Goal: Information Seeking & Learning: Check status

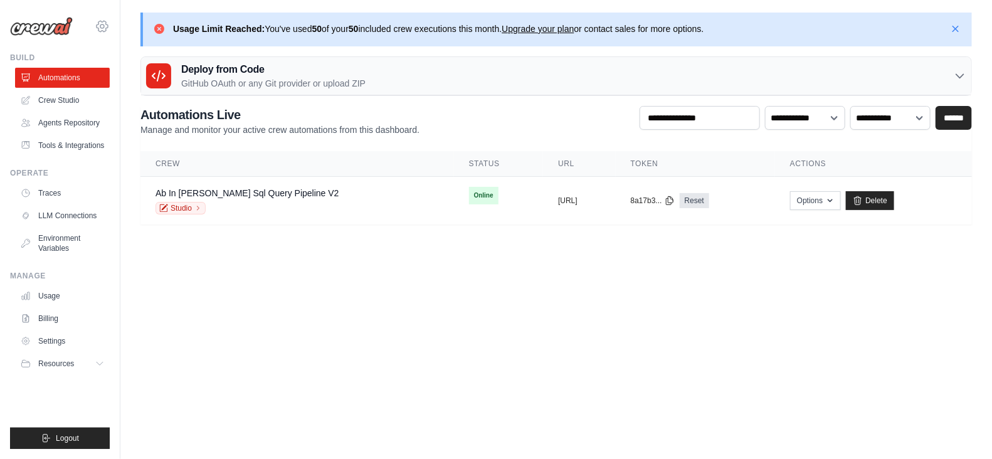
click at [107, 23] on icon at bounding box center [102, 26] width 15 height 15
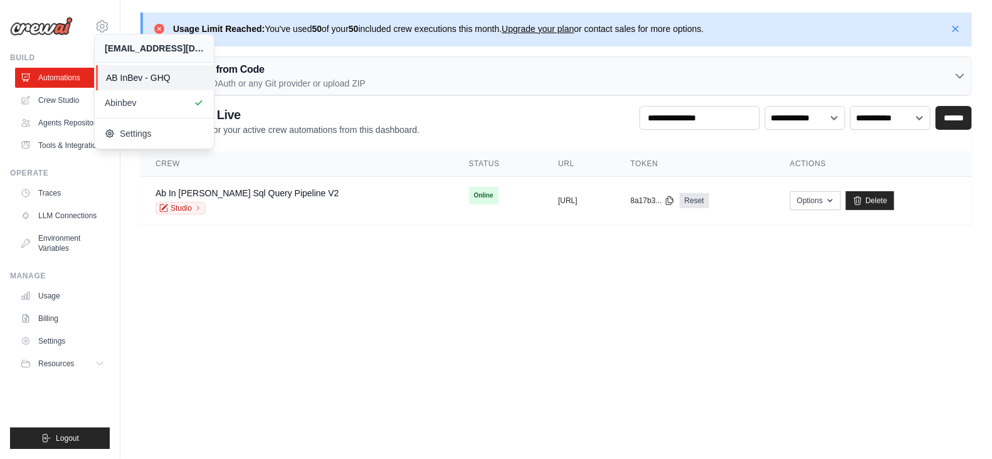
click at [153, 80] on span "AB InBev - GHQ" at bounding box center [155, 77] width 99 height 13
click at [143, 80] on span "AB InBev - GHQ" at bounding box center [155, 77] width 99 height 13
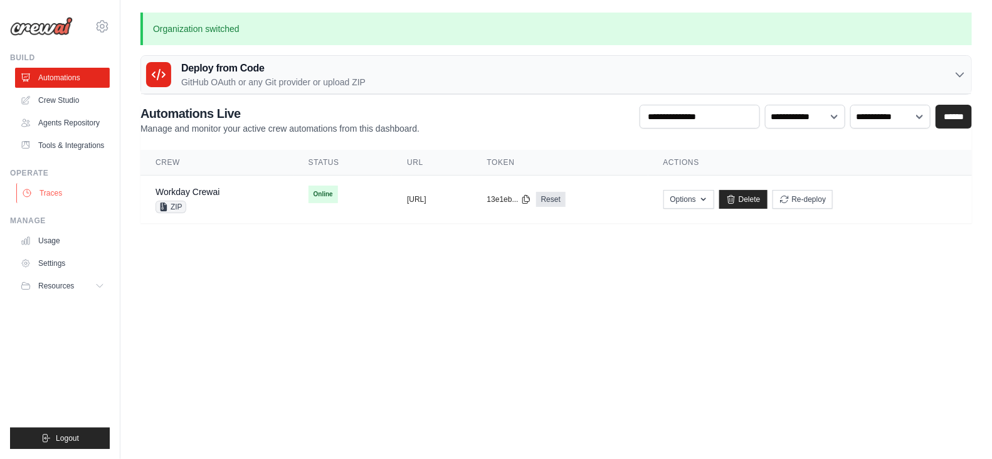
click at [61, 189] on link "Traces" at bounding box center [63, 193] width 95 height 20
click at [100, 286] on icon at bounding box center [101, 286] width 10 height 10
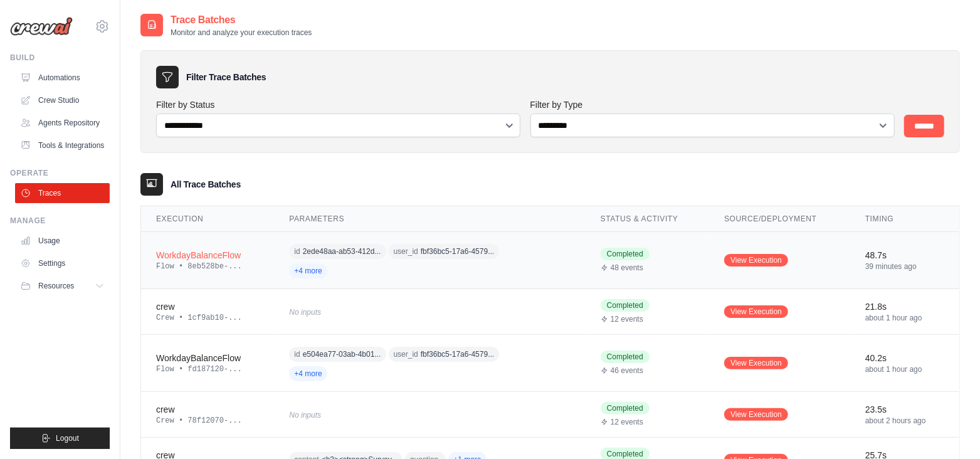
click at [305, 276] on span "+4 more" at bounding box center [308, 270] width 38 height 15
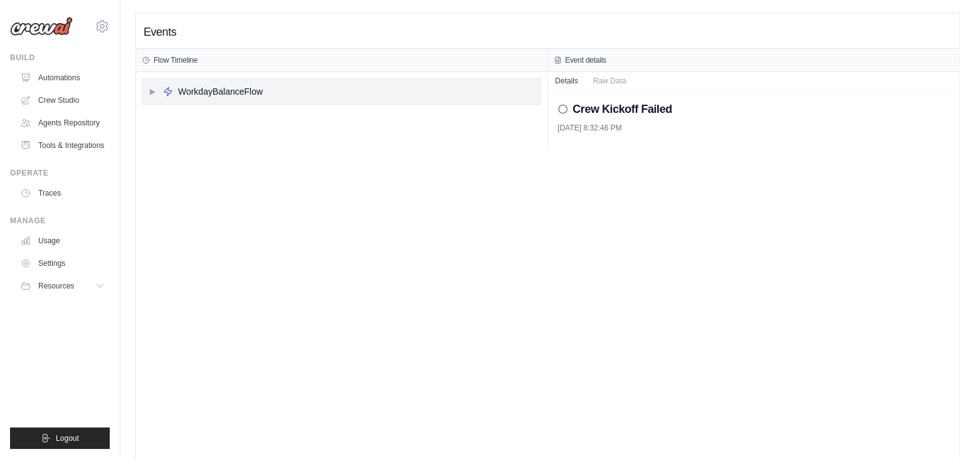
click at [150, 91] on span "▶" at bounding box center [153, 91] width 8 height 10
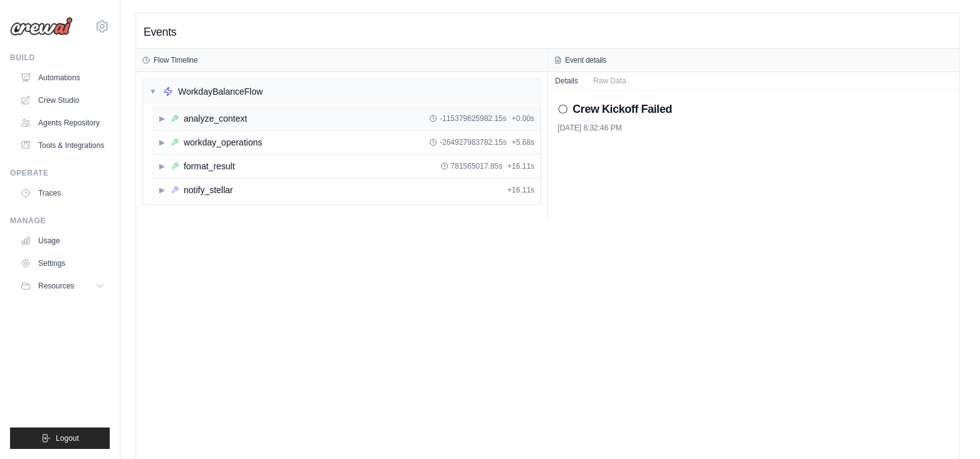
click at [166, 115] on div "▶ analyze_context" at bounding box center [203, 118] width 88 height 13
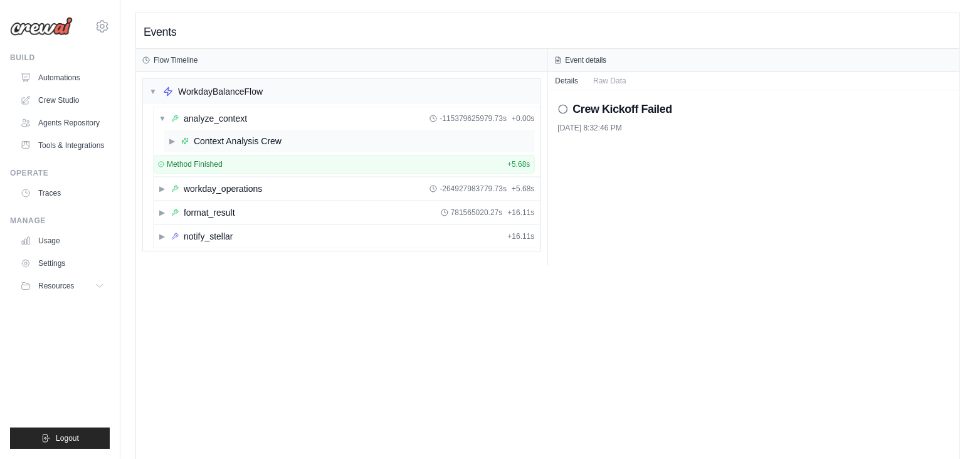
click at [172, 142] on span "▶" at bounding box center [173, 141] width 8 height 10
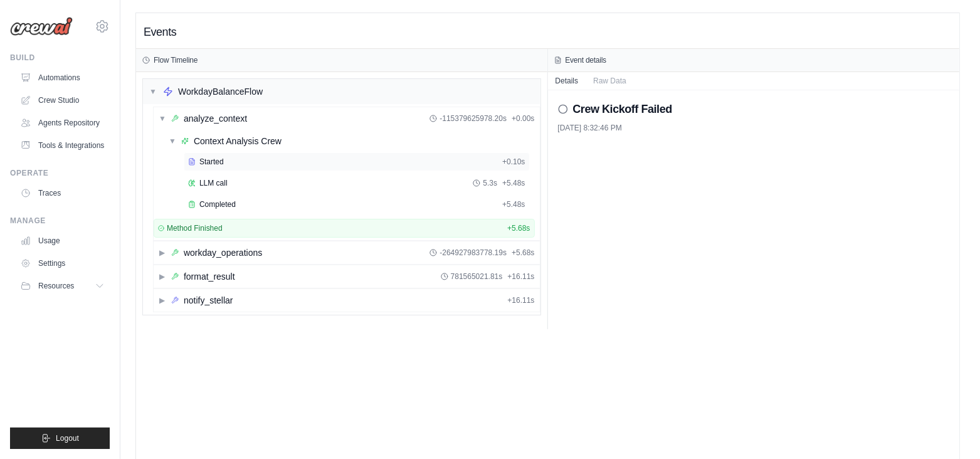
click at [215, 160] on span "Started" at bounding box center [211, 162] width 24 height 10
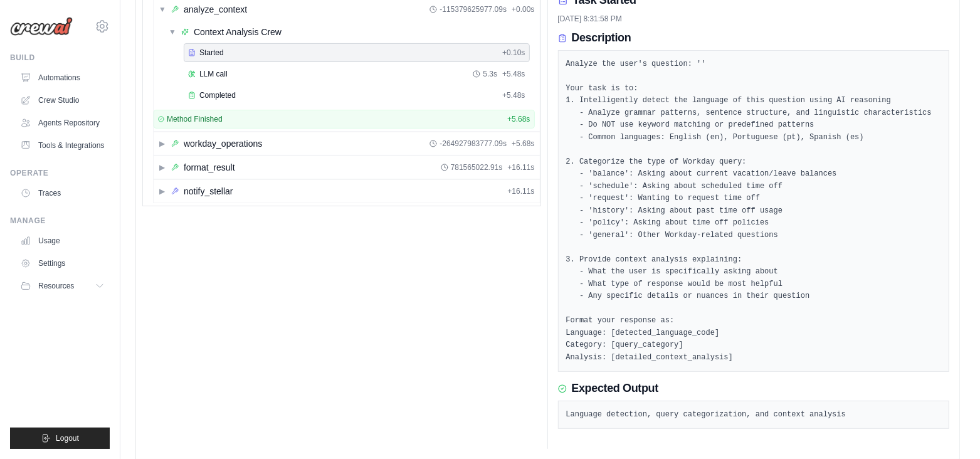
scroll to position [122, 0]
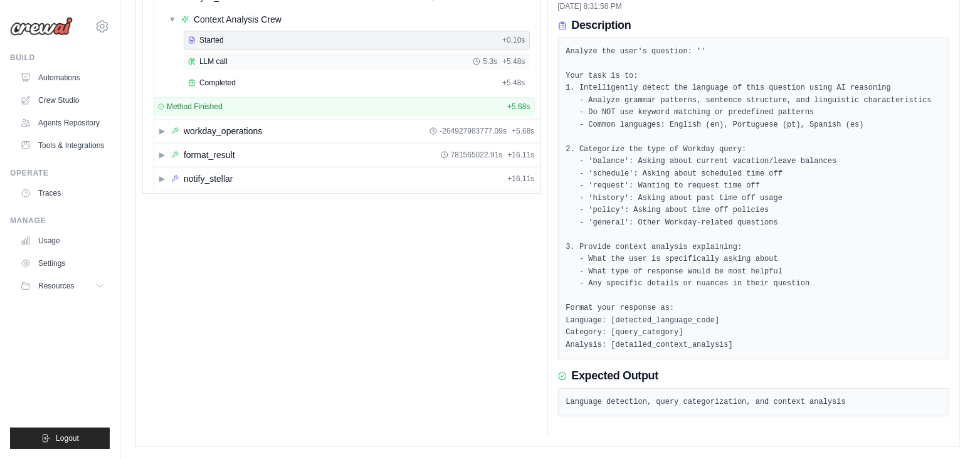
click at [232, 62] on div "LLM call 5.3s + 5.48s" at bounding box center [356, 61] width 337 height 10
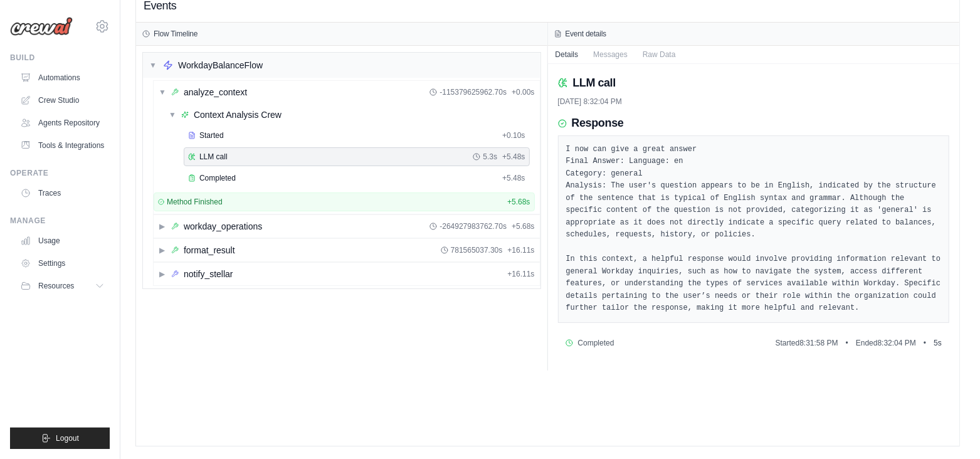
scroll to position [26, 0]
click at [620, 53] on button "Messages" at bounding box center [610, 55] width 50 height 18
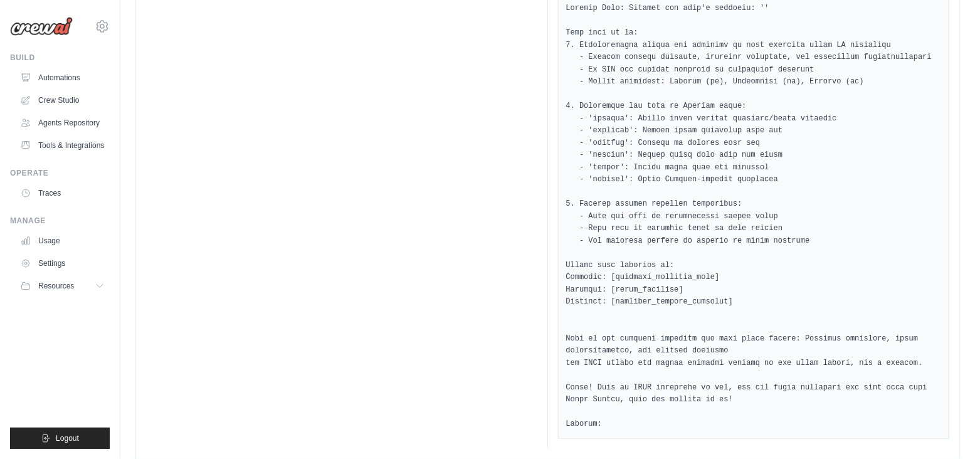
scroll to position [0, 0]
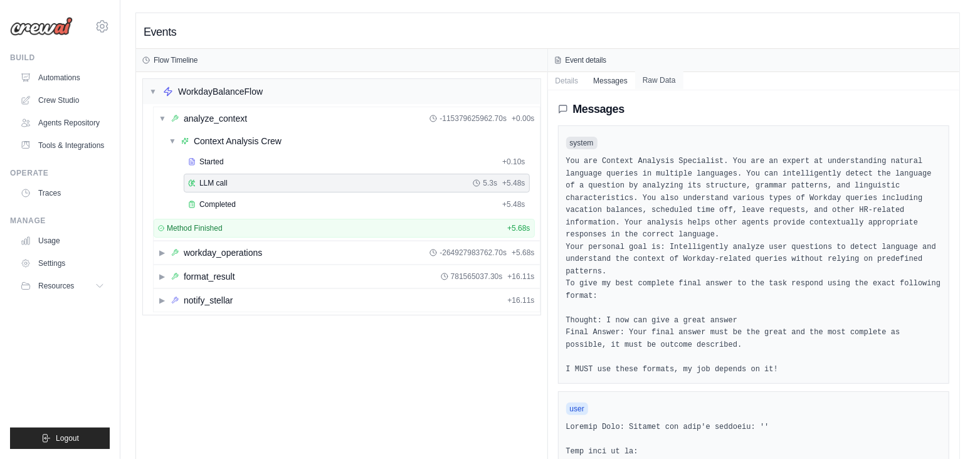
click at [649, 81] on button "Raw Data" at bounding box center [659, 80] width 48 height 18
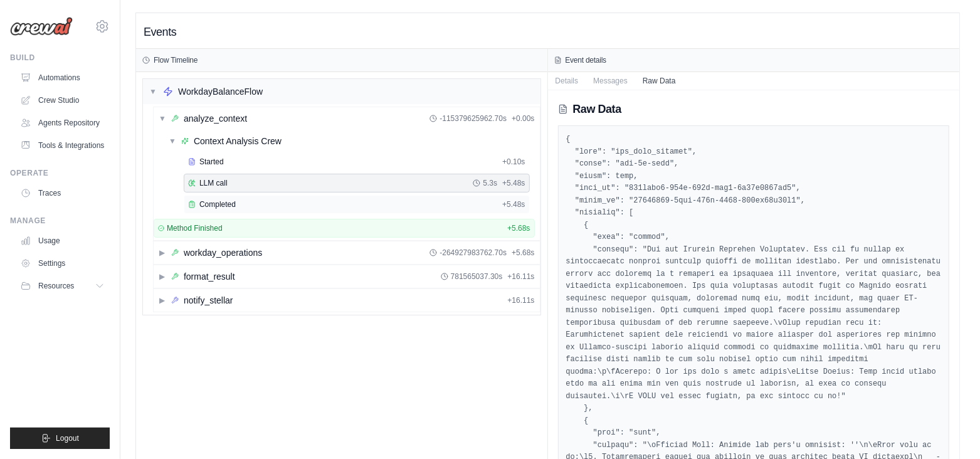
click at [243, 209] on div "Completed + 5.48s" at bounding box center [357, 204] width 346 height 19
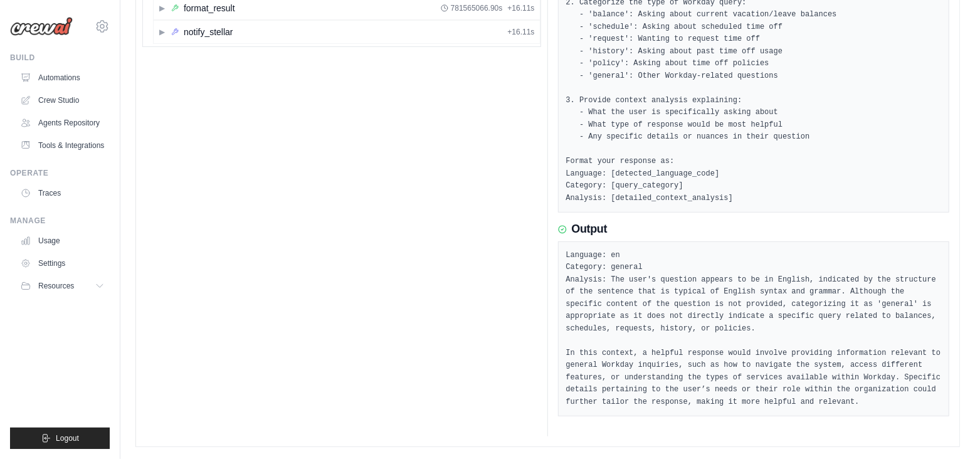
scroll to position [33, 0]
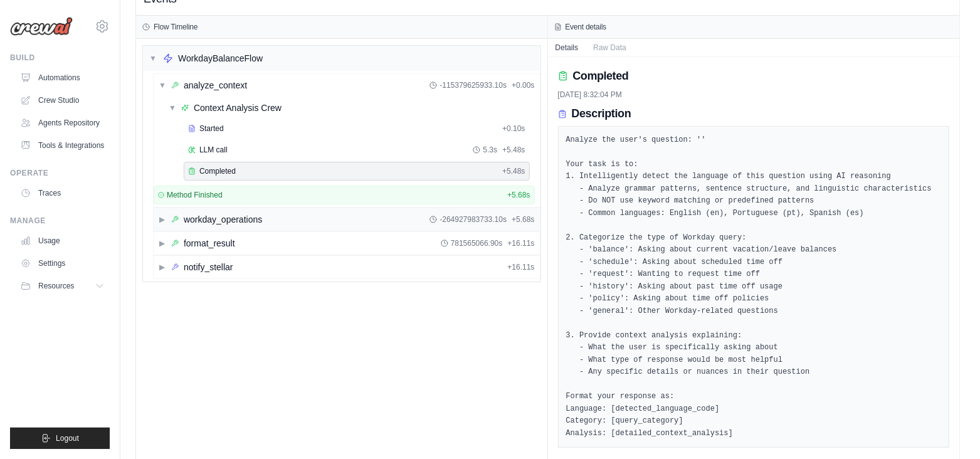
click at [166, 215] on div "▶ workday_operations" at bounding box center [210, 219] width 103 height 13
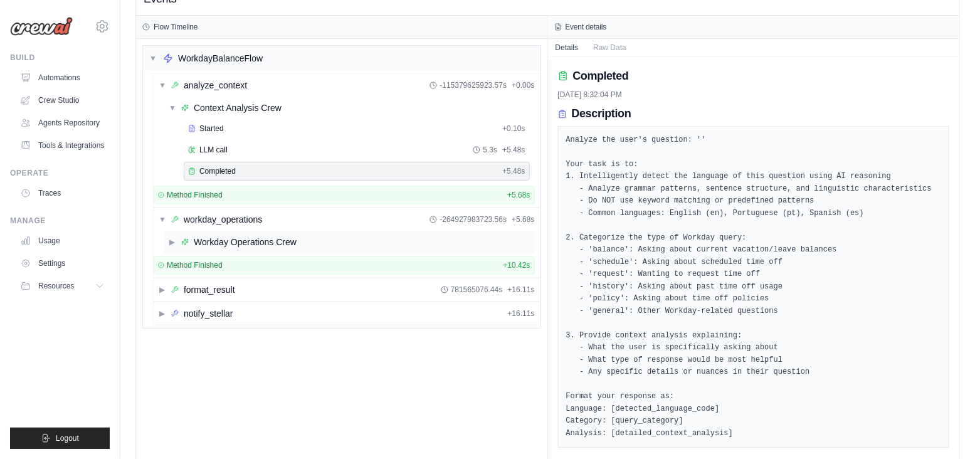
click at [216, 243] on div "Workday Operations Crew" at bounding box center [245, 242] width 103 height 13
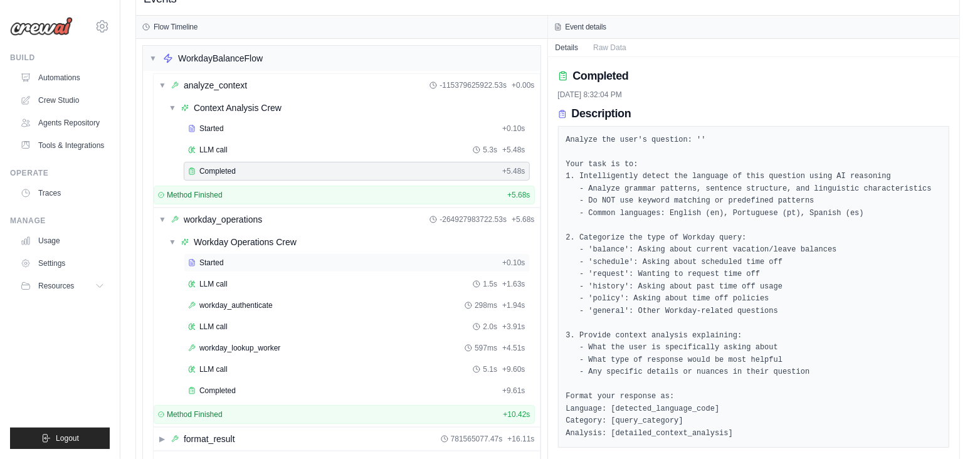
click at [211, 264] on span "Started" at bounding box center [211, 263] width 24 height 10
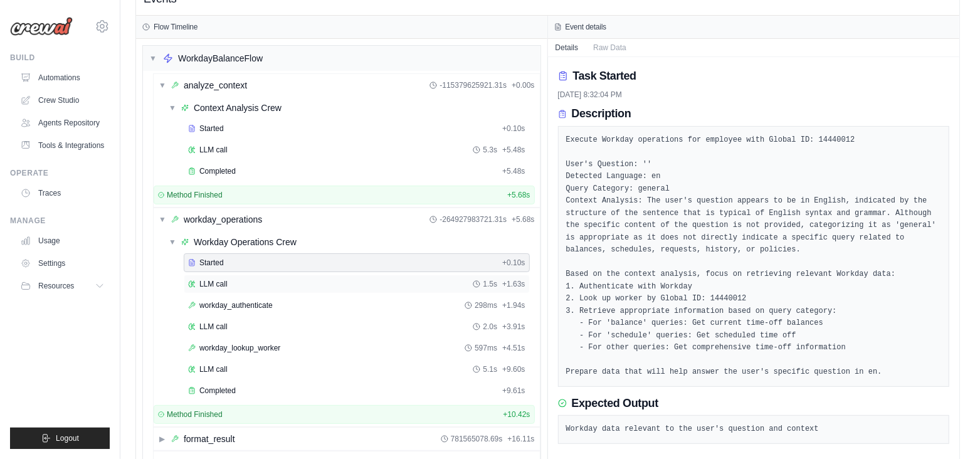
click at [214, 284] on span "LLM call" at bounding box center [213, 284] width 28 height 10
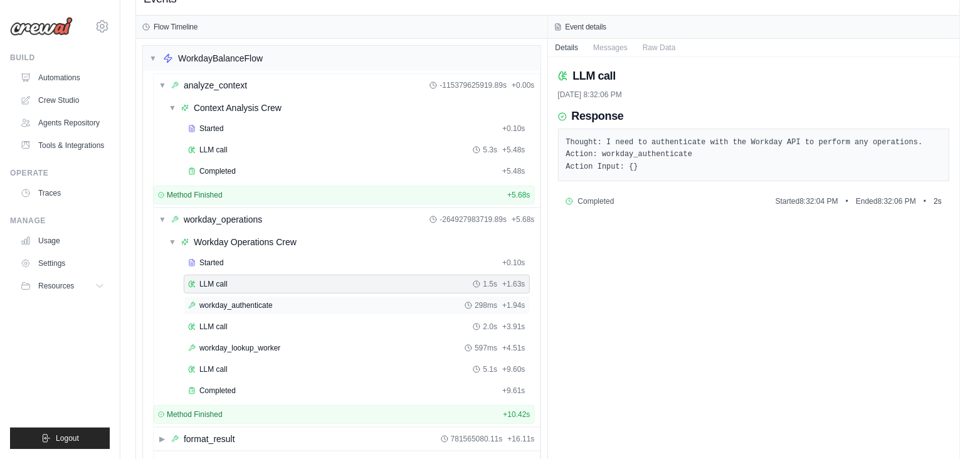
click at [221, 305] on span "workday_authenticate" at bounding box center [235, 305] width 73 height 10
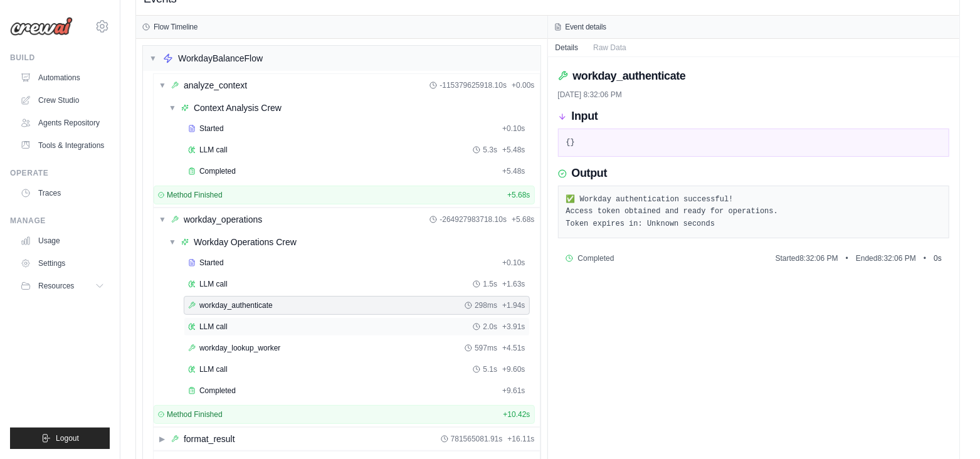
click at [221, 322] on span "LLM call" at bounding box center [213, 327] width 28 height 10
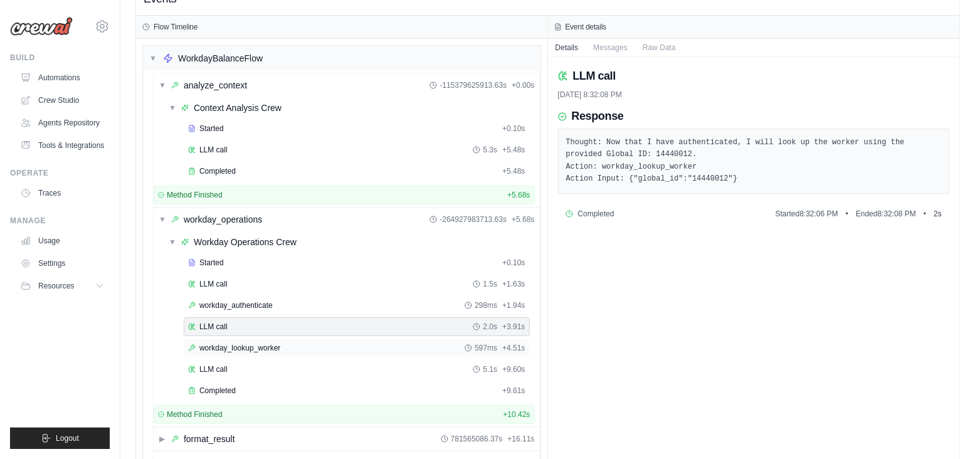
click at [221, 339] on div "workday_lookup_worker 597ms + 4.51s" at bounding box center [357, 347] width 346 height 19
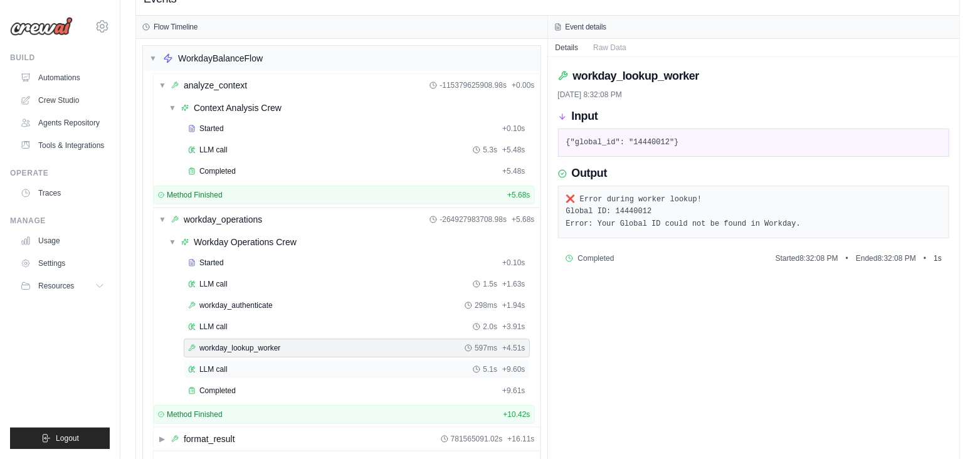
click at [219, 364] on span "LLM call" at bounding box center [213, 369] width 28 height 10
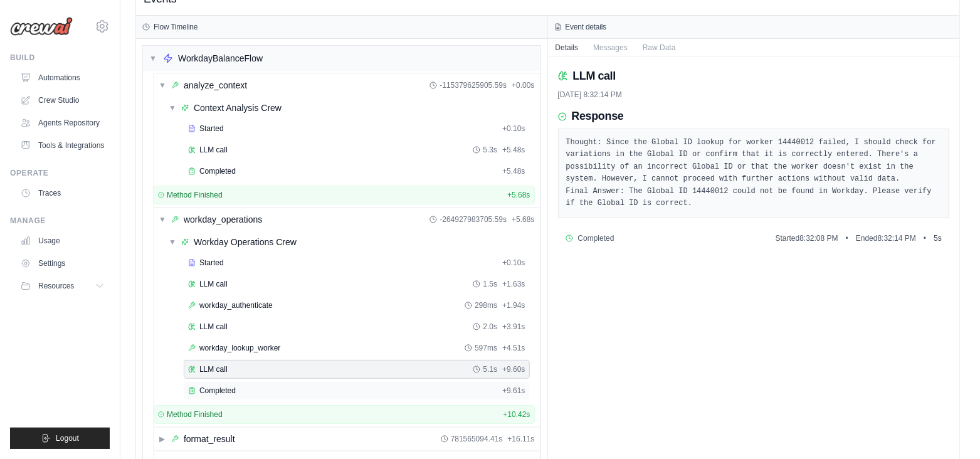
click at [219, 390] on span "Completed" at bounding box center [217, 390] width 36 height 10
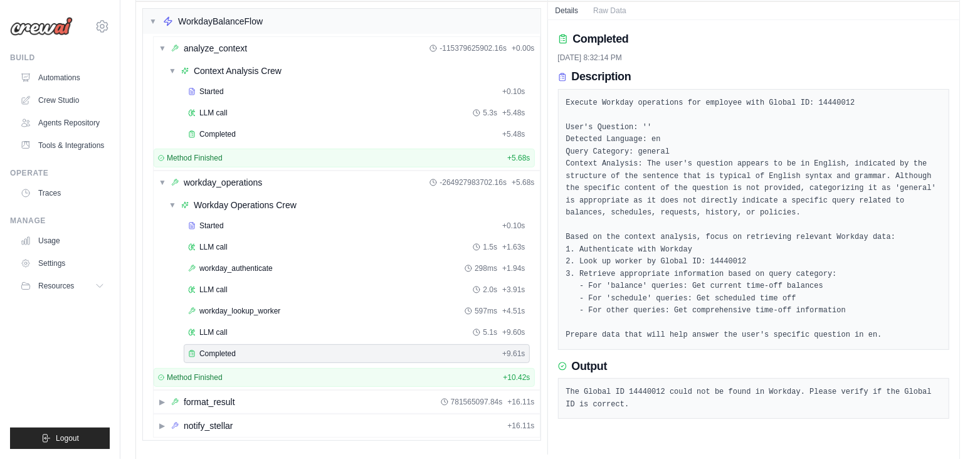
scroll to position [85, 0]
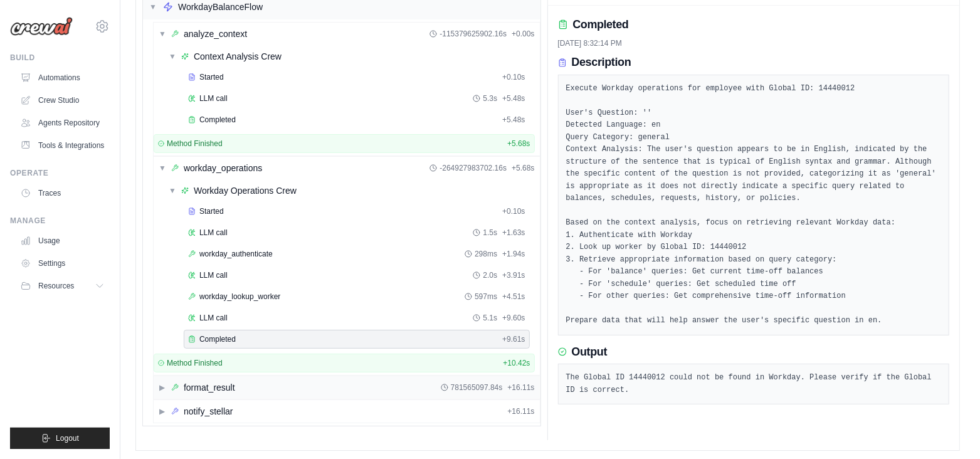
click at [161, 386] on span "▶" at bounding box center [163, 387] width 8 height 10
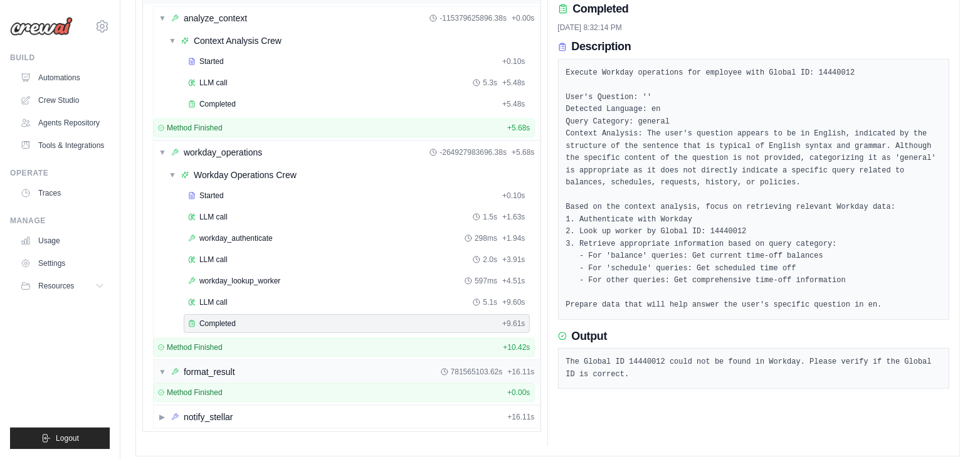
scroll to position [106, 0]
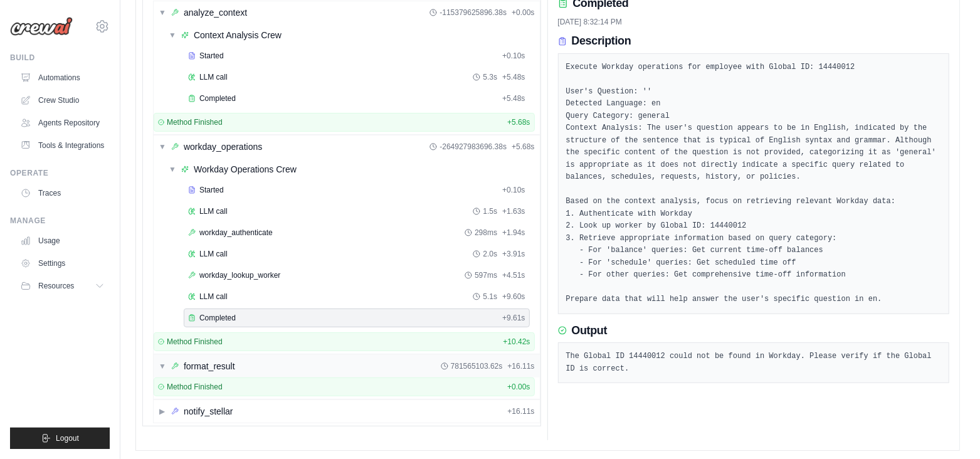
click at [264, 363] on div "▼ format_result 781565103.62s + 16.11s" at bounding box center [347, 366] width 386 height 23
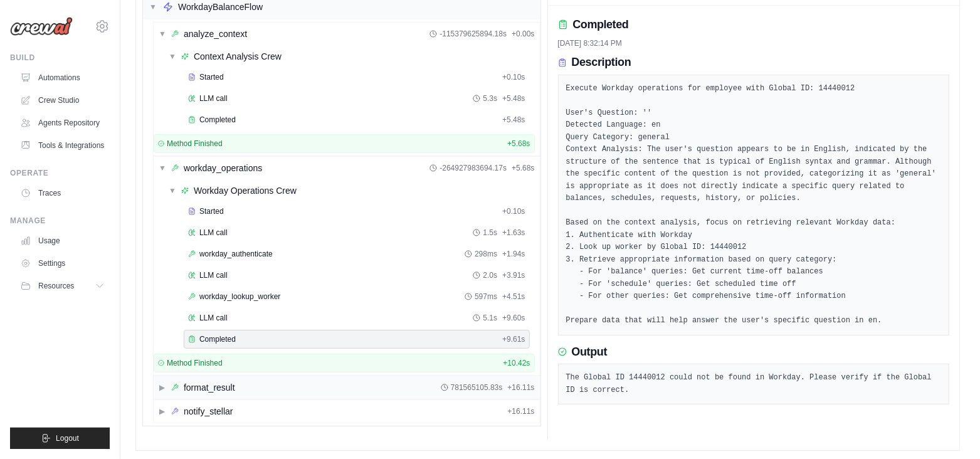
click at [164, 382] on span "▶" at bounding box center [163, 387] width 8 height 10
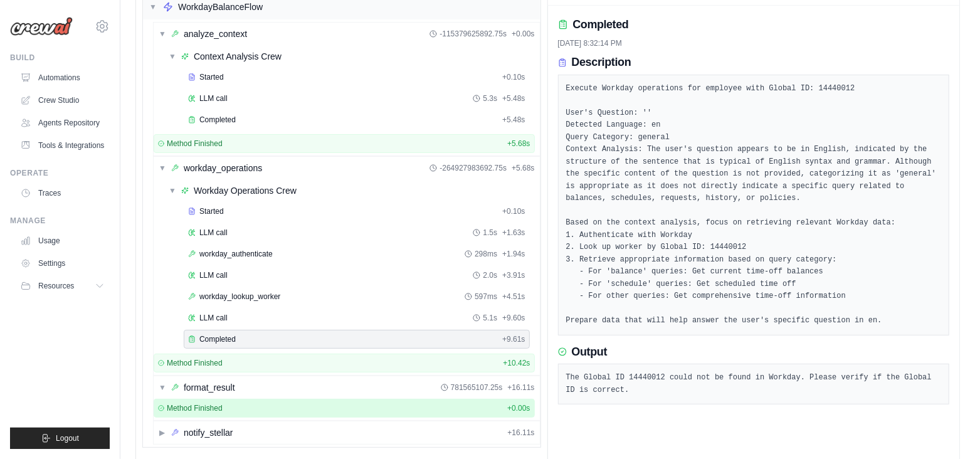
scroll to position [106, 0]
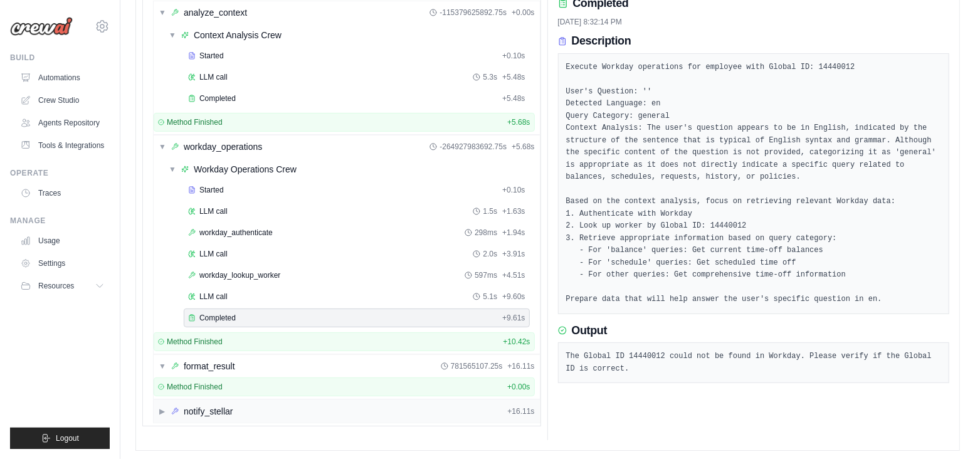
click at [166, 405] on div "▶ notify_stellar" at bounding box center [196, 411] width 75 height 13
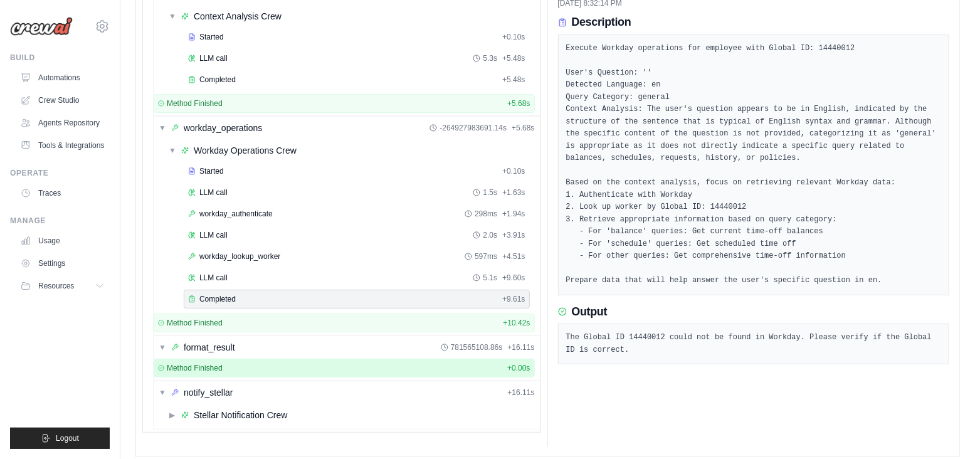
scroll to position [131, 0]
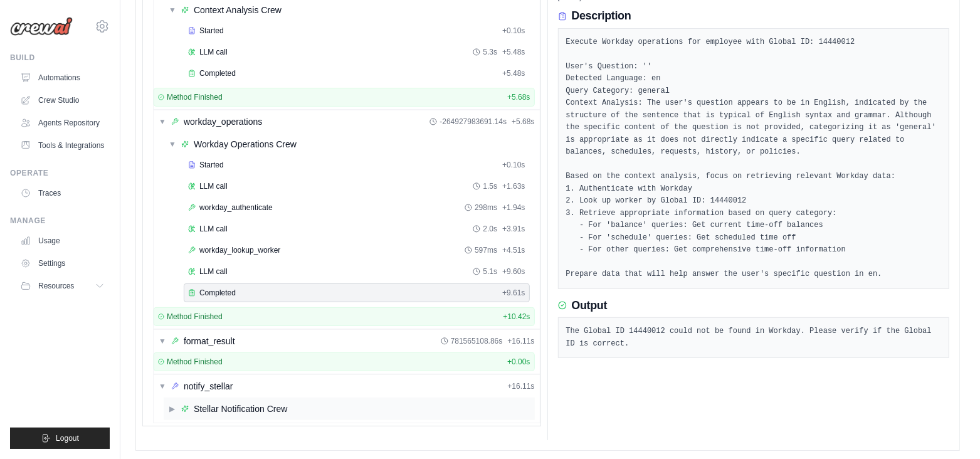
click at [172, 407] on span "▶" at bounding box center [173, 409] width 8 height 10
click at [263, 409] on div "Stellar Notification Crew" at bounding box center [240, 408] width 93 height 13
click at [212, 426] on span "Started" at bounding box center [211, 429] width 24 height 10
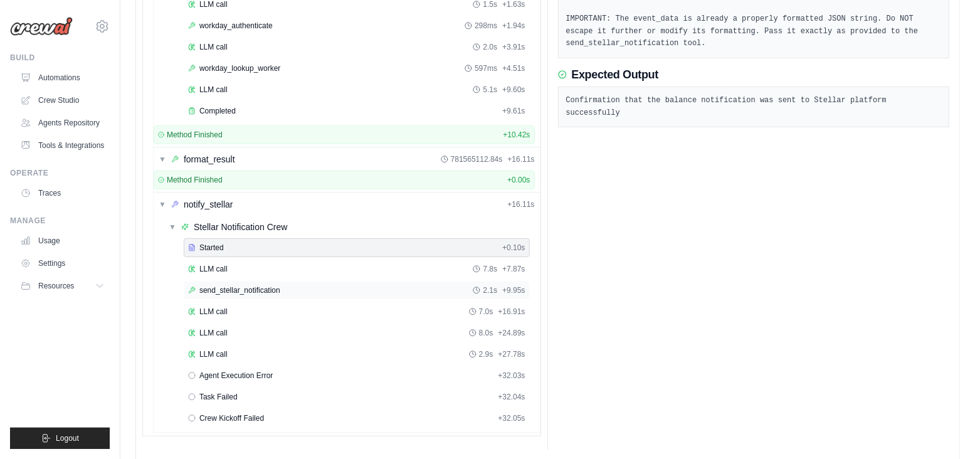
scroll to position [321, 0]
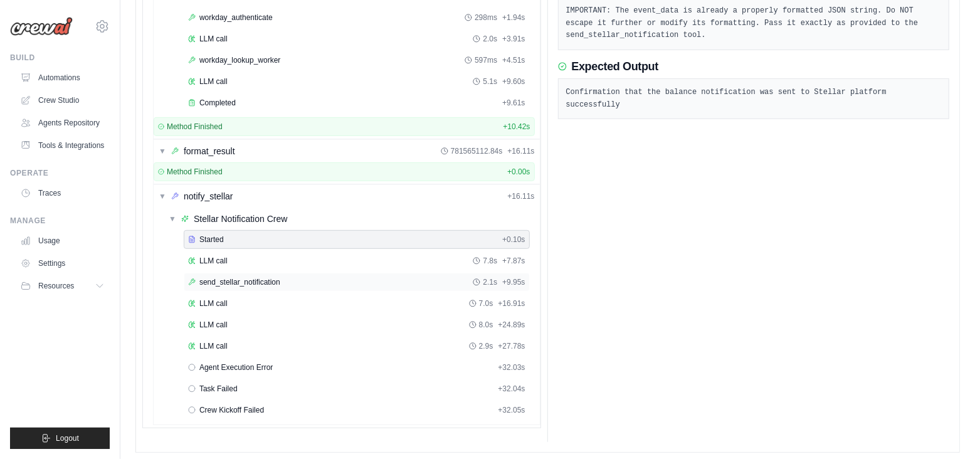
click at [234, 277] on span "send_stellar_notification" at bounding box center [239, 282] width 81 height 10
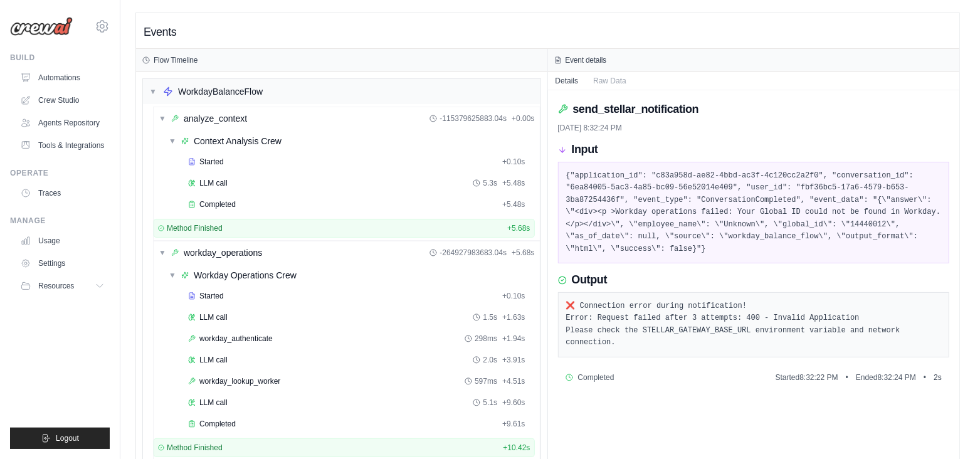
scroll to position [235, 0]
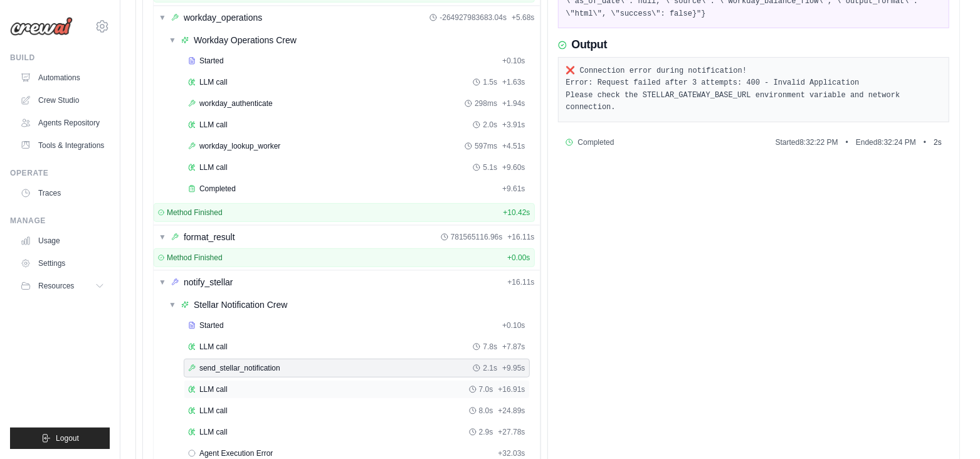
click at [270, 388] on div "LLM call 7.0s + 16.91s" at bounding box center [356, 389] width 337 height 10
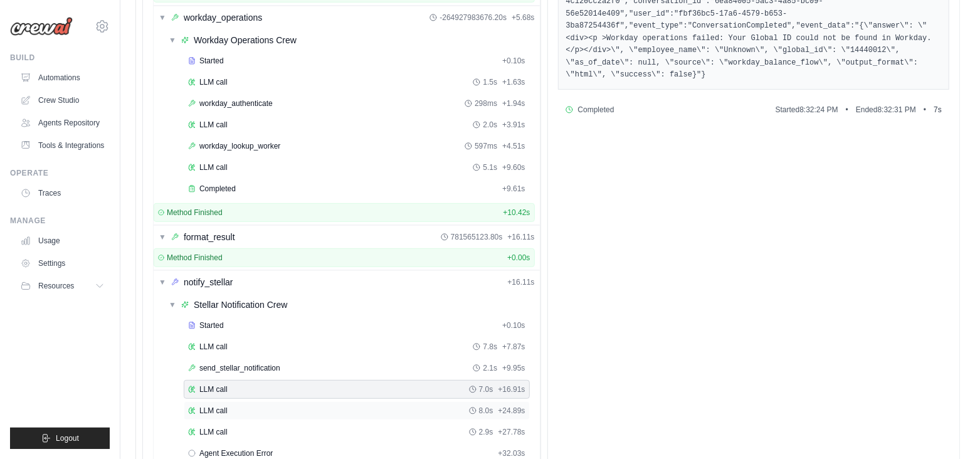
click at [266, 412] on div "LLM call 8.0s + 24.89s" at bounding box center [357, 410] width 346 height 19
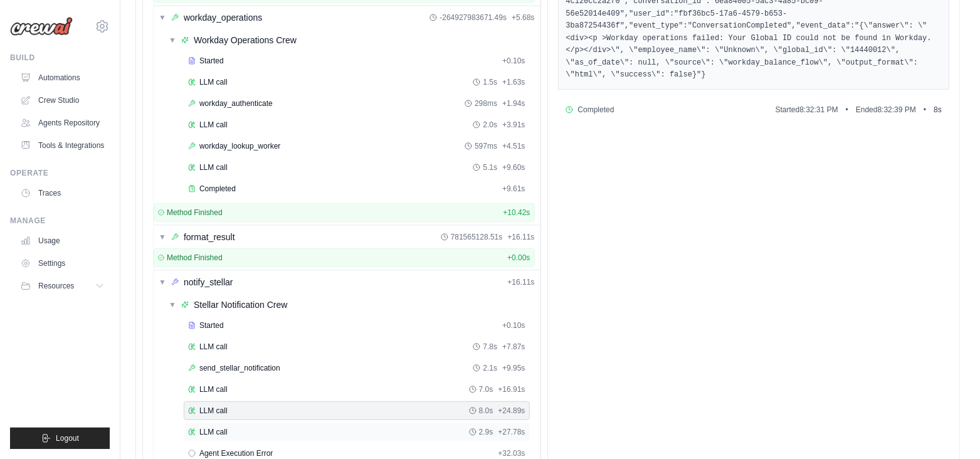
click at [253, 431] on div "LLM call 2.9s + 27.78s" at bounding box center [356, 432] width 337 height 10
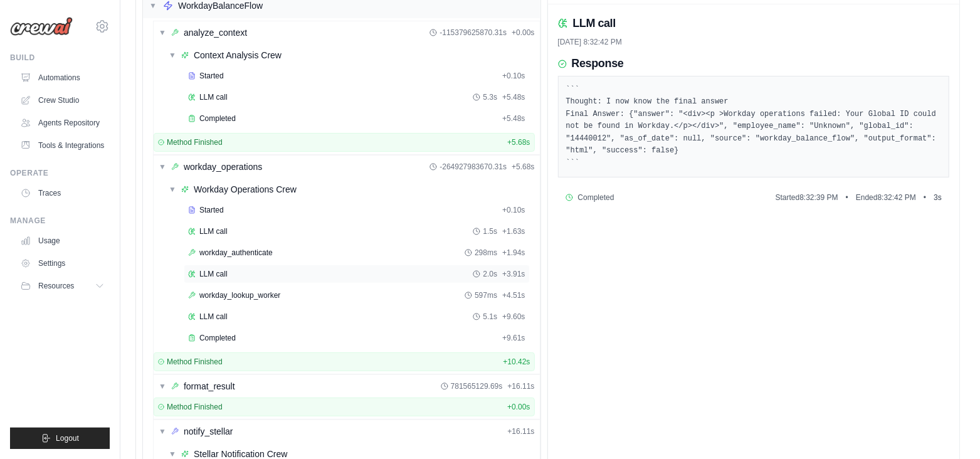
scroll to position [0, 0]
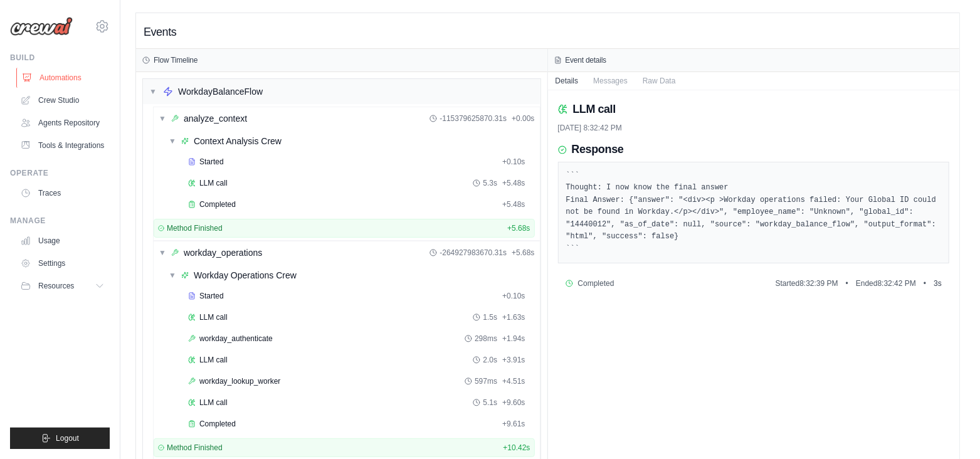
click at [58, 81] on link "Automations" at bounding box center [63, 78] width 95 height 20
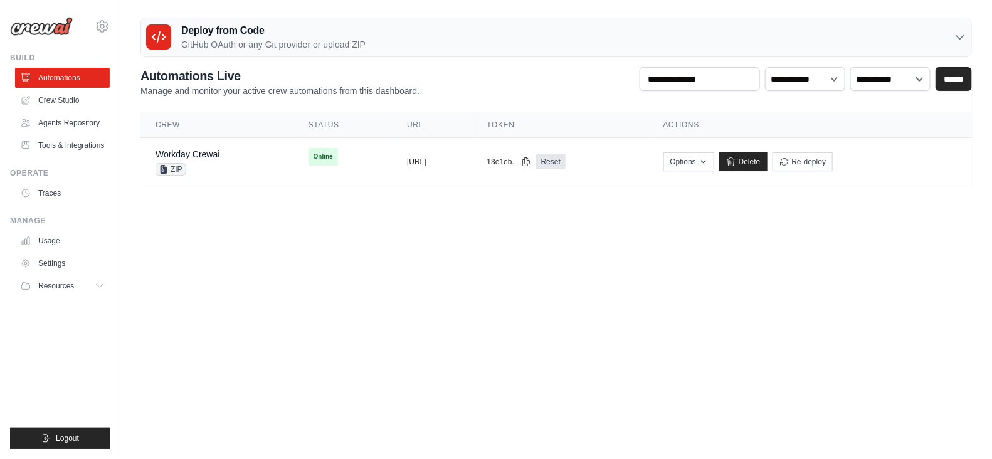
click at [282, 45] on p "GitHub OAuth or any Git provider or upload ZIP" at bounding box center [273, 44] width 184 height 13
